Goal: Task Accomplishment & Management: Manage account settings

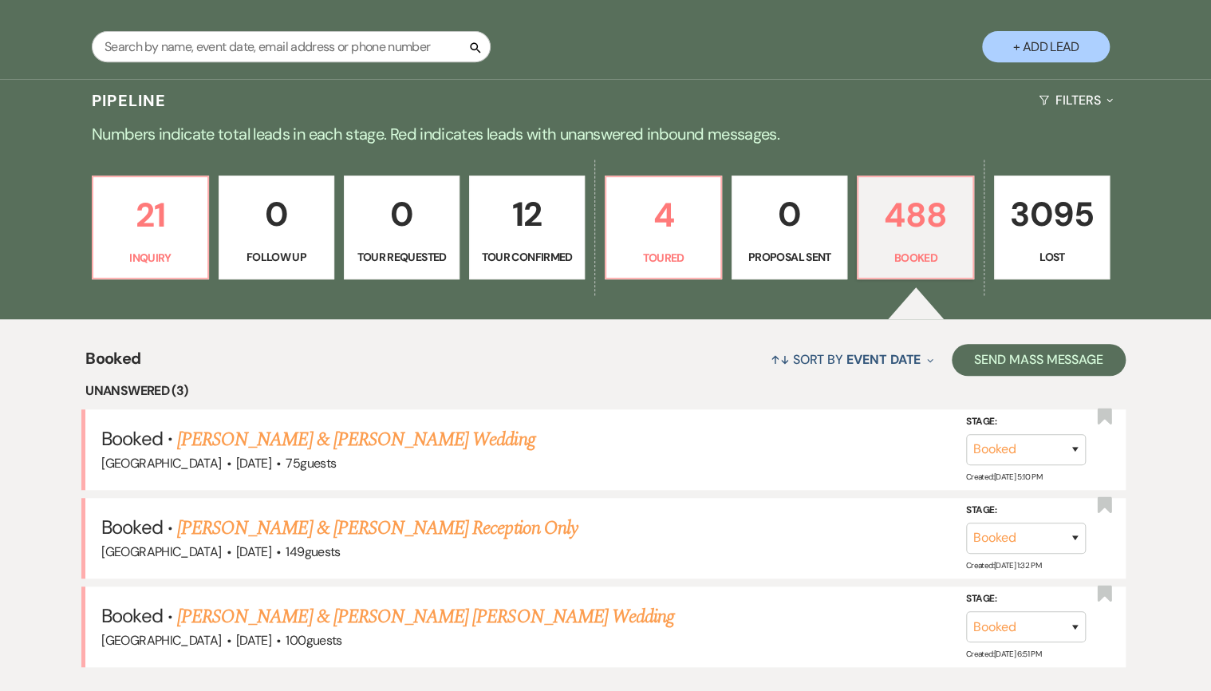
scroll to position [319, 0]
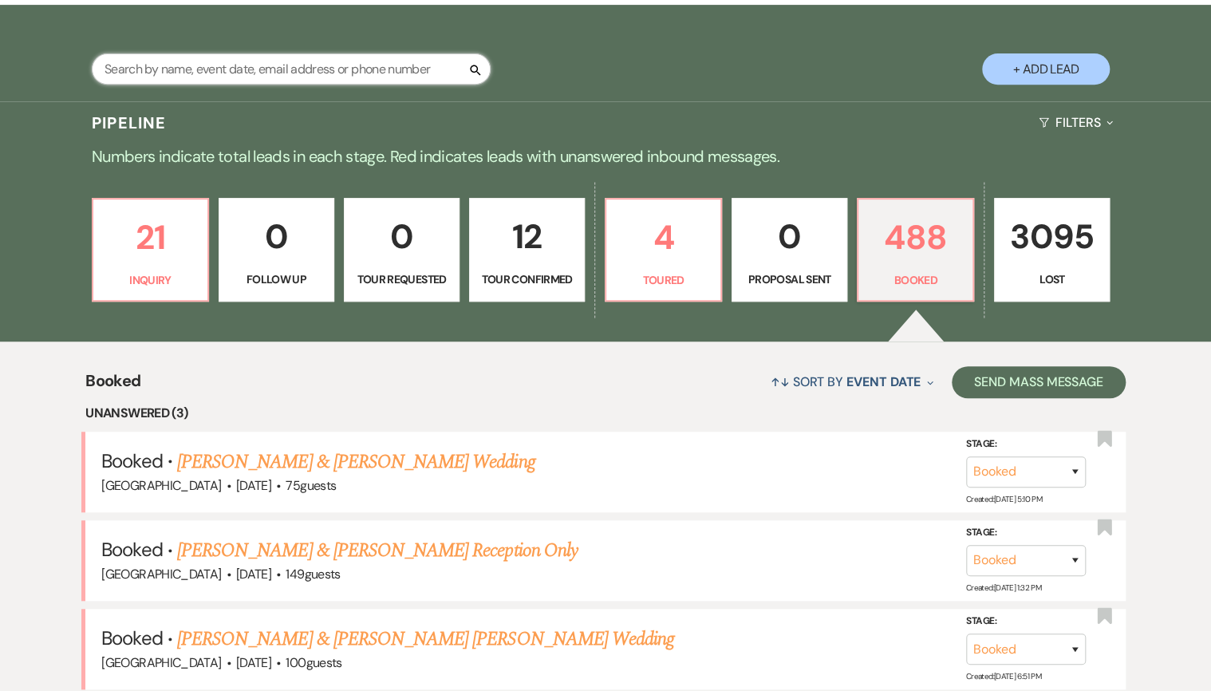
click at [251, 57] on input "text" at bounding box center [291, 68] width 399 height 31
type input "[PERSON_NAME]"
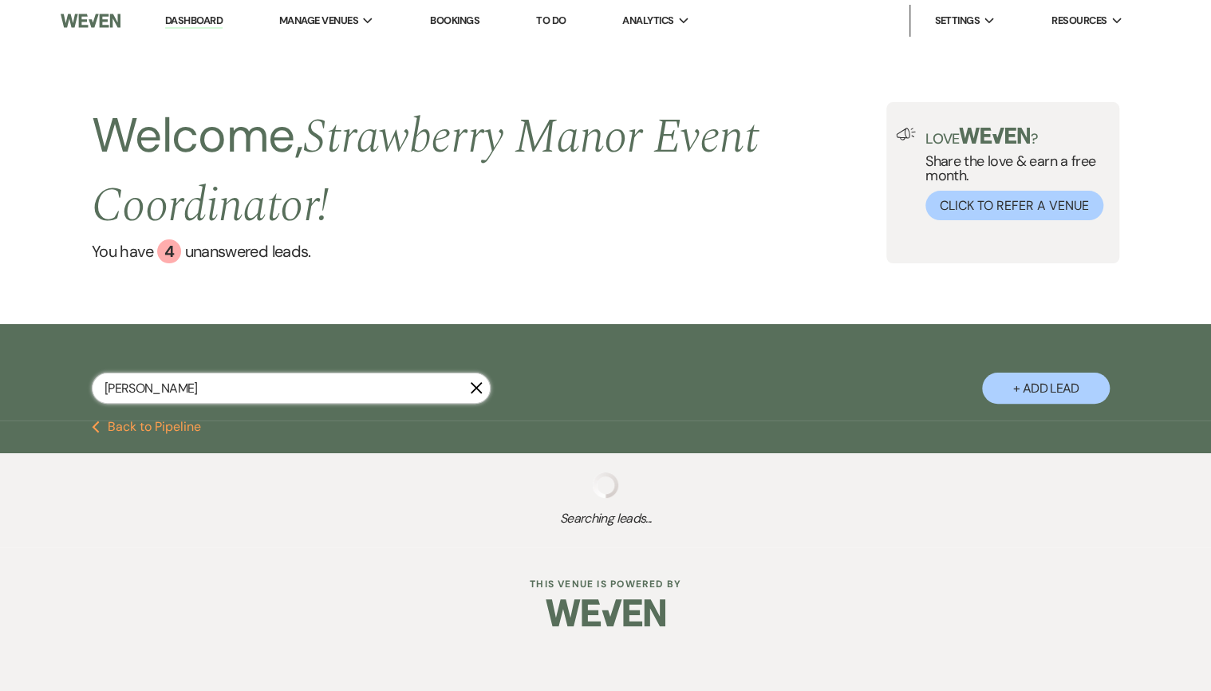
select select "8"
select select "5"
select select "8"
select select "5"
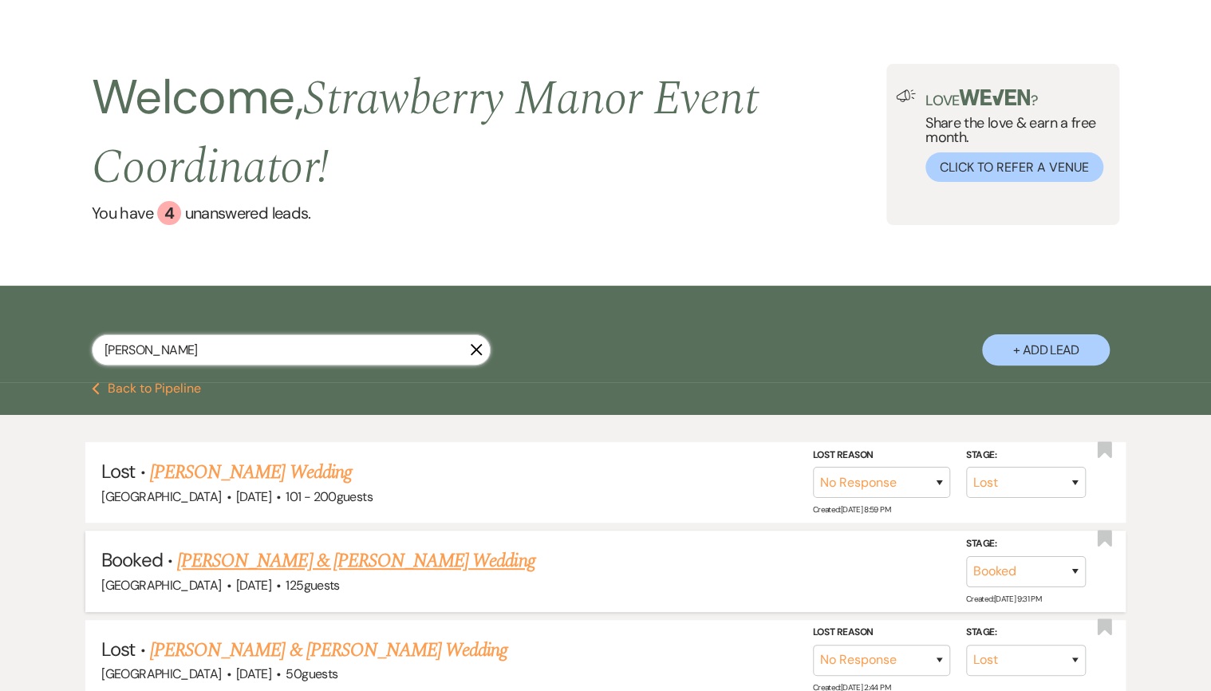
scroll to position [176, 0]
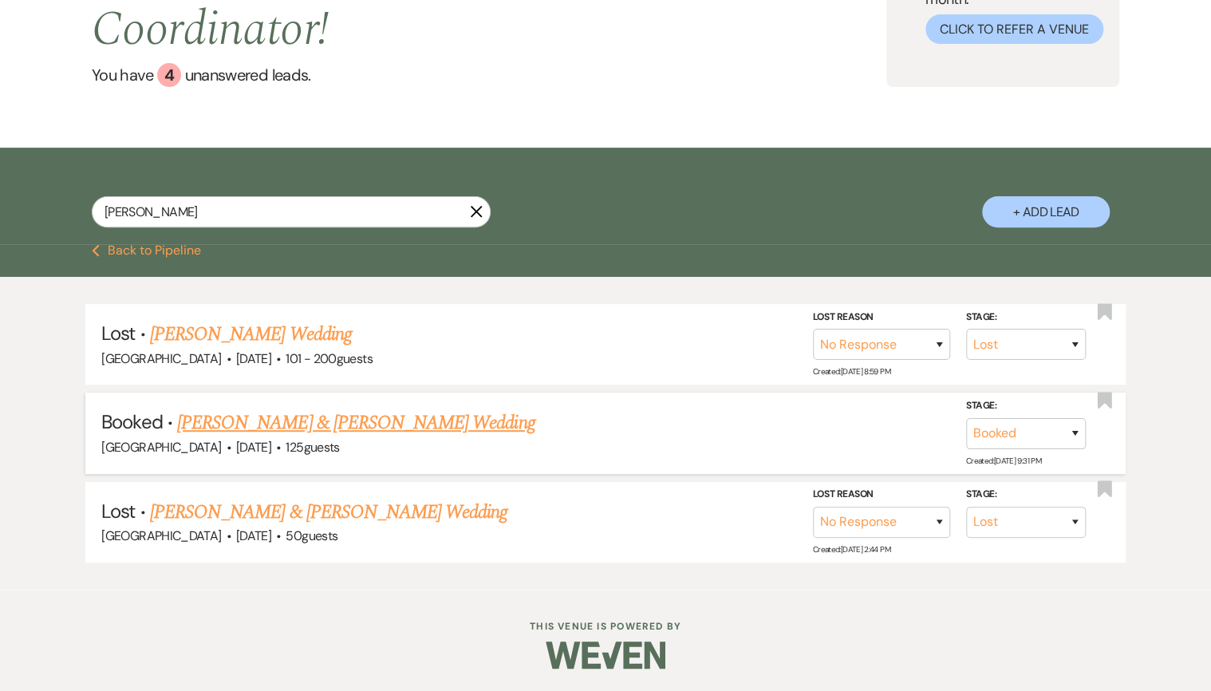
click at [239, 423] on link "[PERSON_NAME] & [PERSON_NAME] Wedding" at bounding box center [355, 422] width 357 height 29
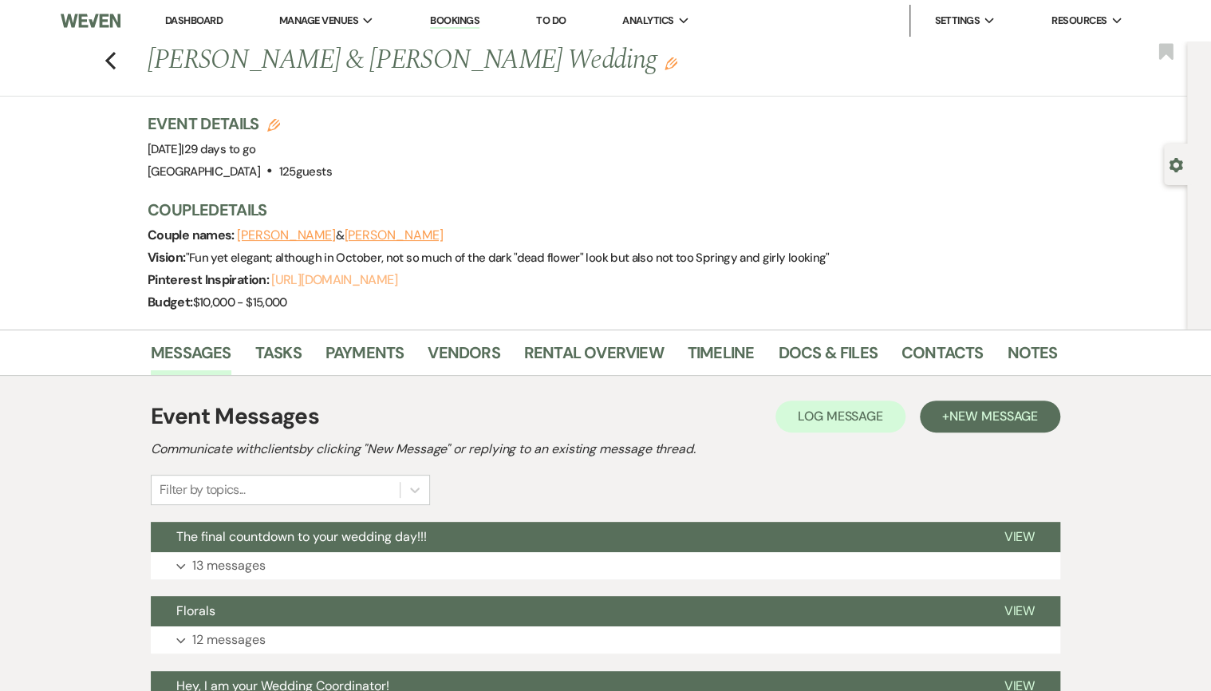
click at [338, 274] on link "[URL][DOMAIN_NAME]" at bounding box center [333, 279] width 125 height 17
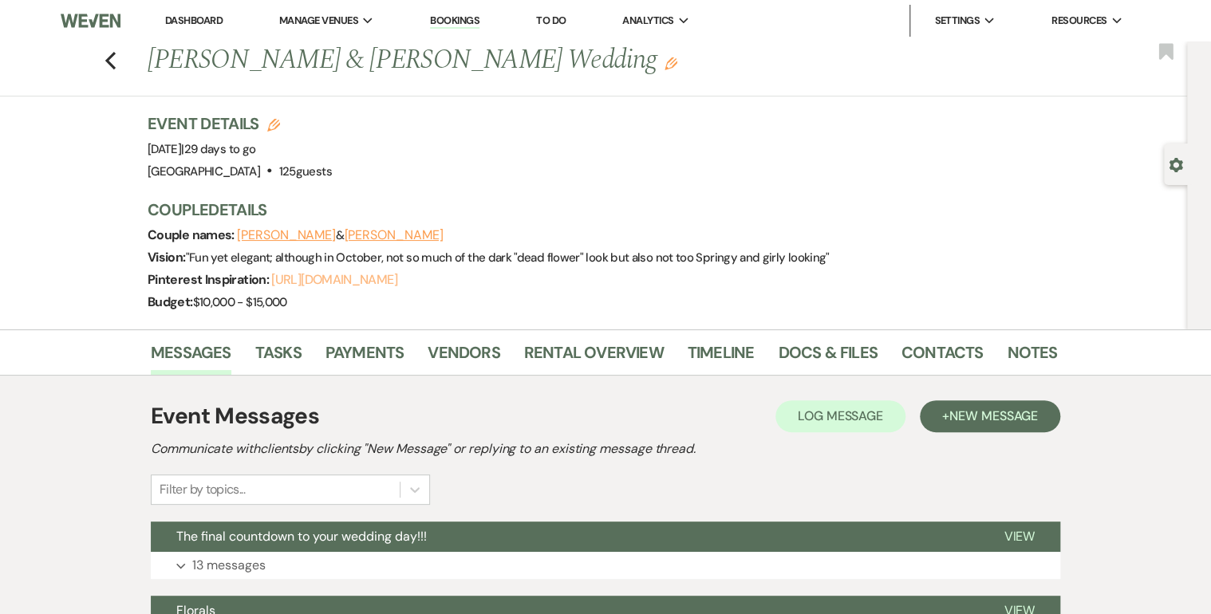
click at [314, 279] on link "[URL][DOMAIN_NAME]" at bounding box center [333, 279] width 125 height 17
